Goal: Browse casually

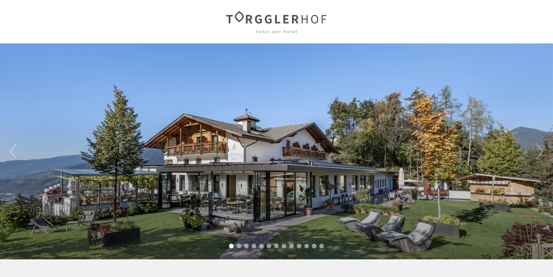
click at [540, 154] on button "Next" at bounding box center [540, 151] width 6 height 14
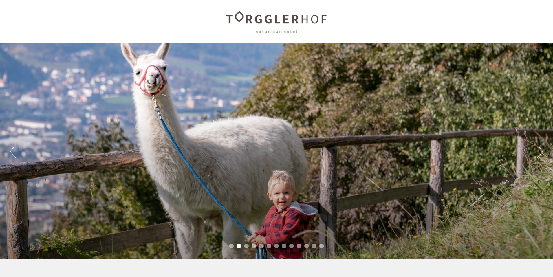
click at [540, 154] on button "Next" at bounding box center [540, 151] width 6 height 14
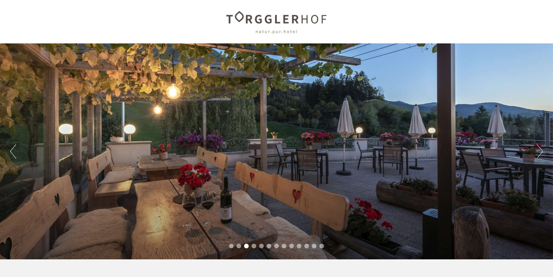
click at [539, 154] on button "Next" at bounding box center [540, 151] width 6 height 14
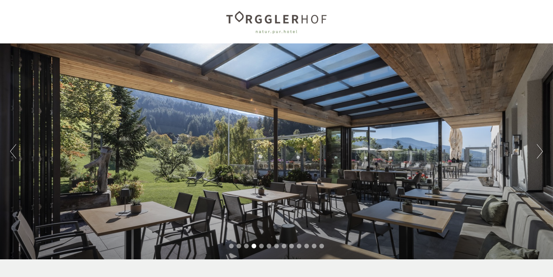
click at [539, 154] on button "Next" at bounding box center [540, 151] width 6 height 14
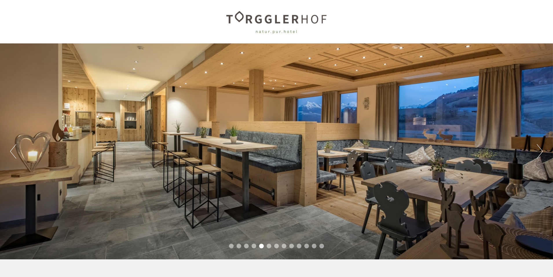
click at [539, 154] on button "Next" at bounding box center [540, 151] width 6 height 14
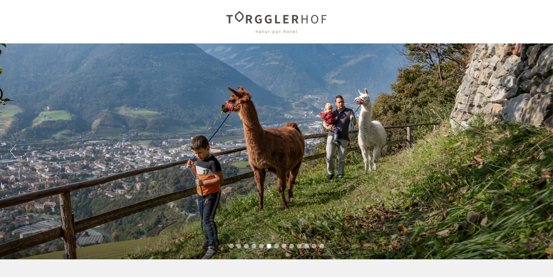
click at [539, 154] on button "Next" at bounding box center [540, 151] width 6 height 14
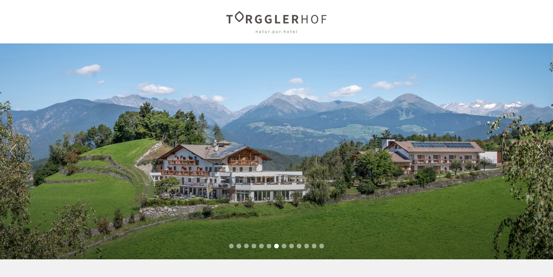
click at [539, 154] on button "Next" at bounding box center [540, 151] width 6 height 14
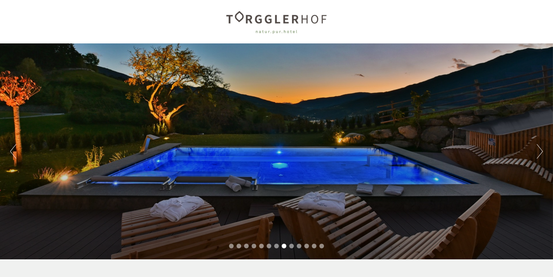
click at [539, 153] on button "Next" at bounding box center [540, 151] width 6 height 14
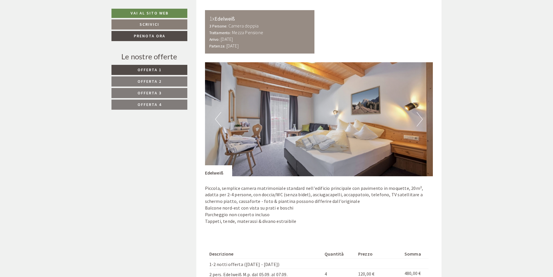
scroll to position [347, 0]
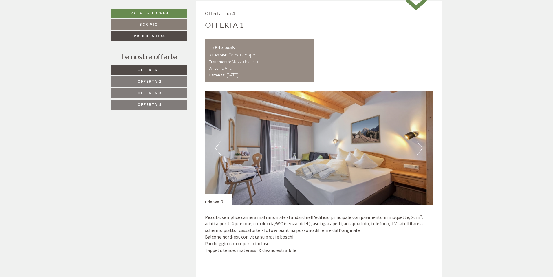
click at [420, 153] on button "Next" at bounding box center [419, 148] width 6 height 14
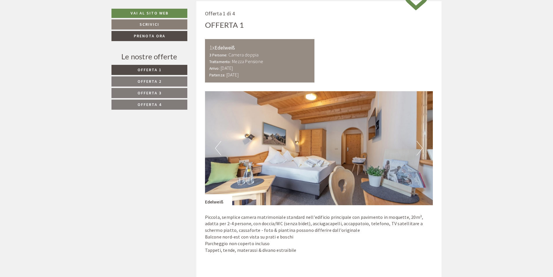
click at [418, 153] on button "Next" at bounding box center [419, 148] width 6 height 14
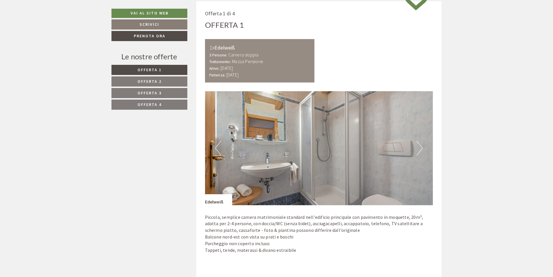
click at [412, 153] on img at bounding box center [319, 148] width 228 height 114
